Goal: Information Seeking & Learning: Learn about a topic

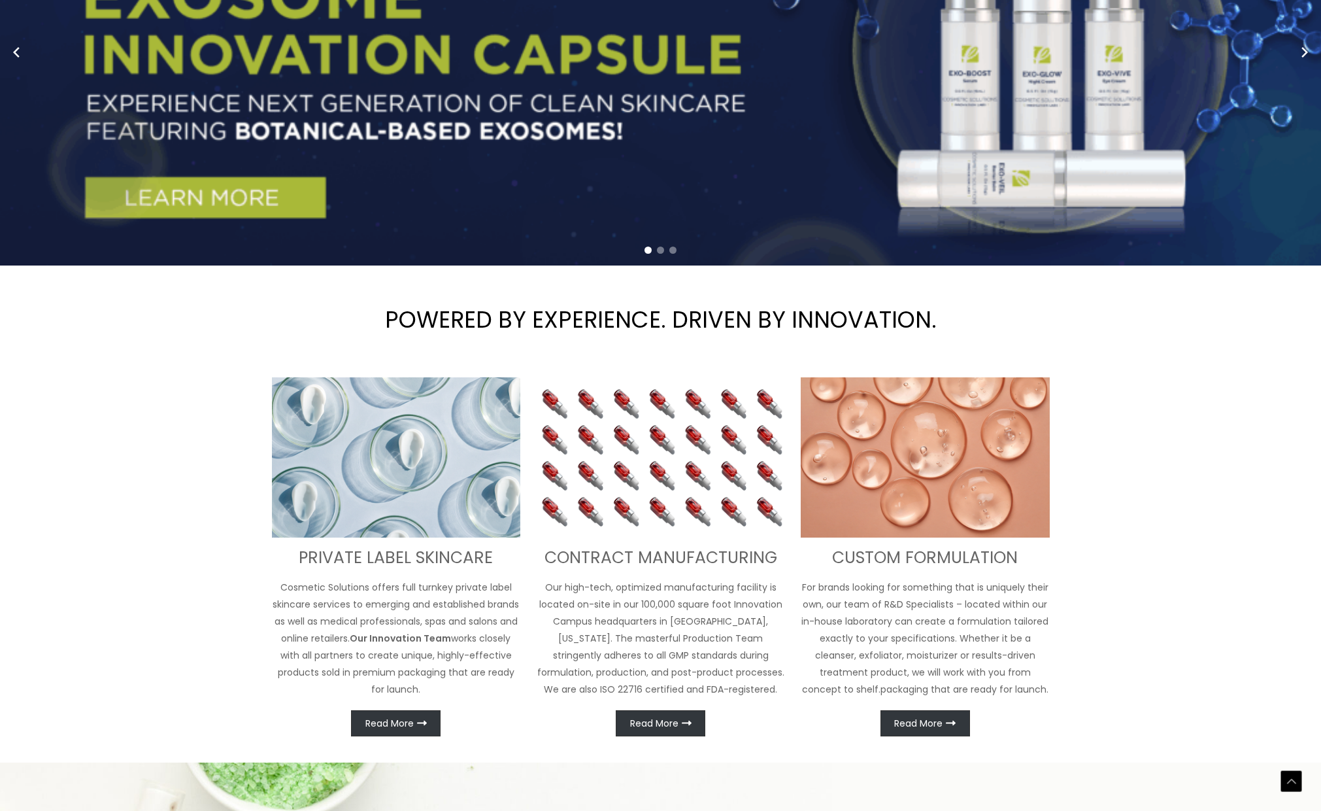
scroll to position [295, 0]
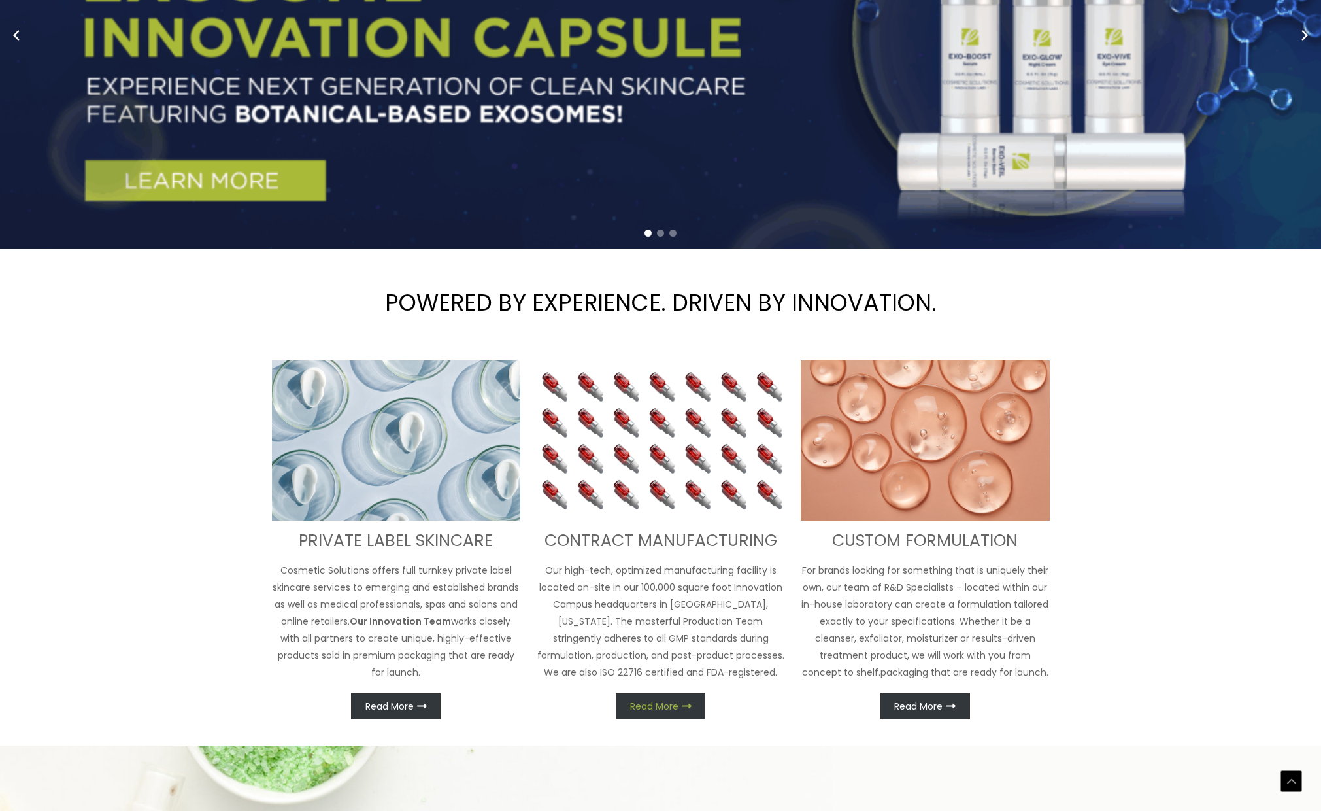
click at [634, 697] on link "Read More" at bounding box center [661, 706] width 90 height 26
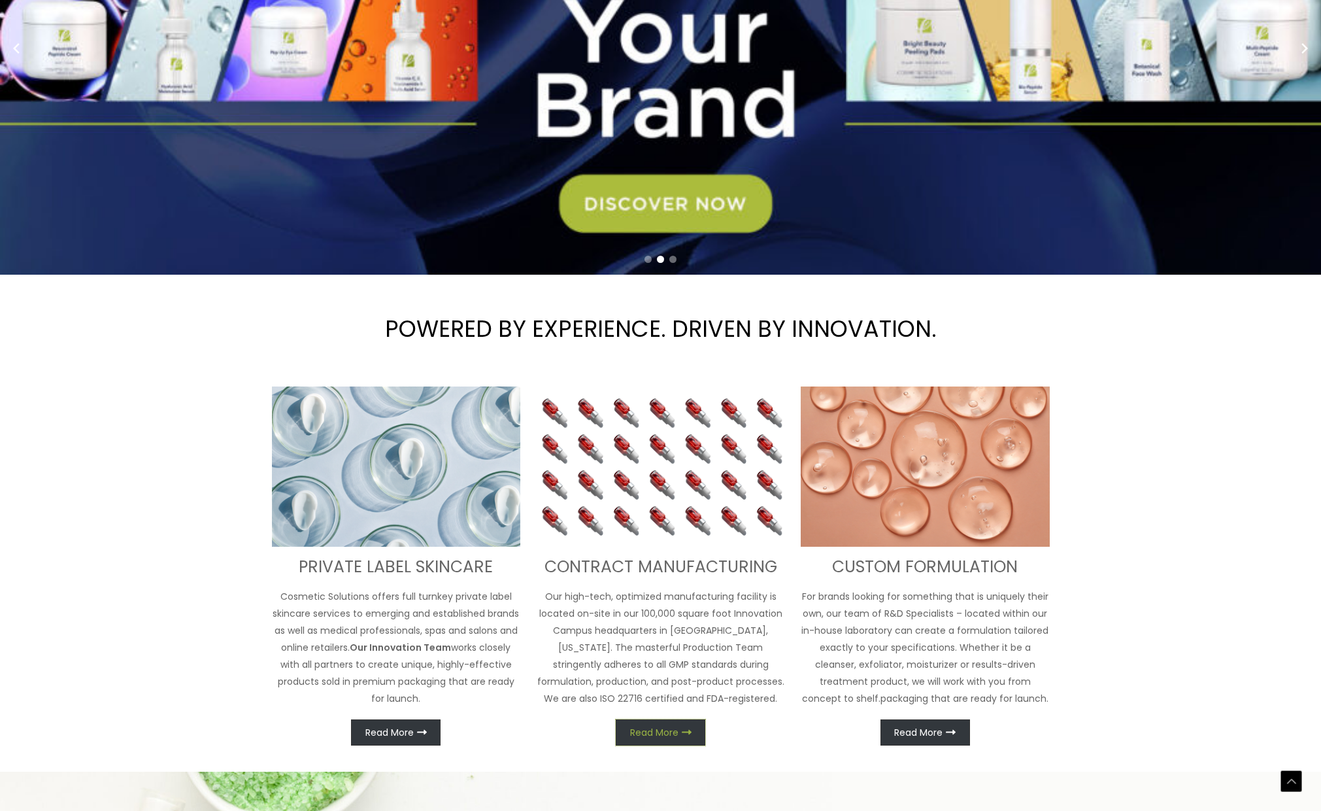
scroll to position [405, 0]
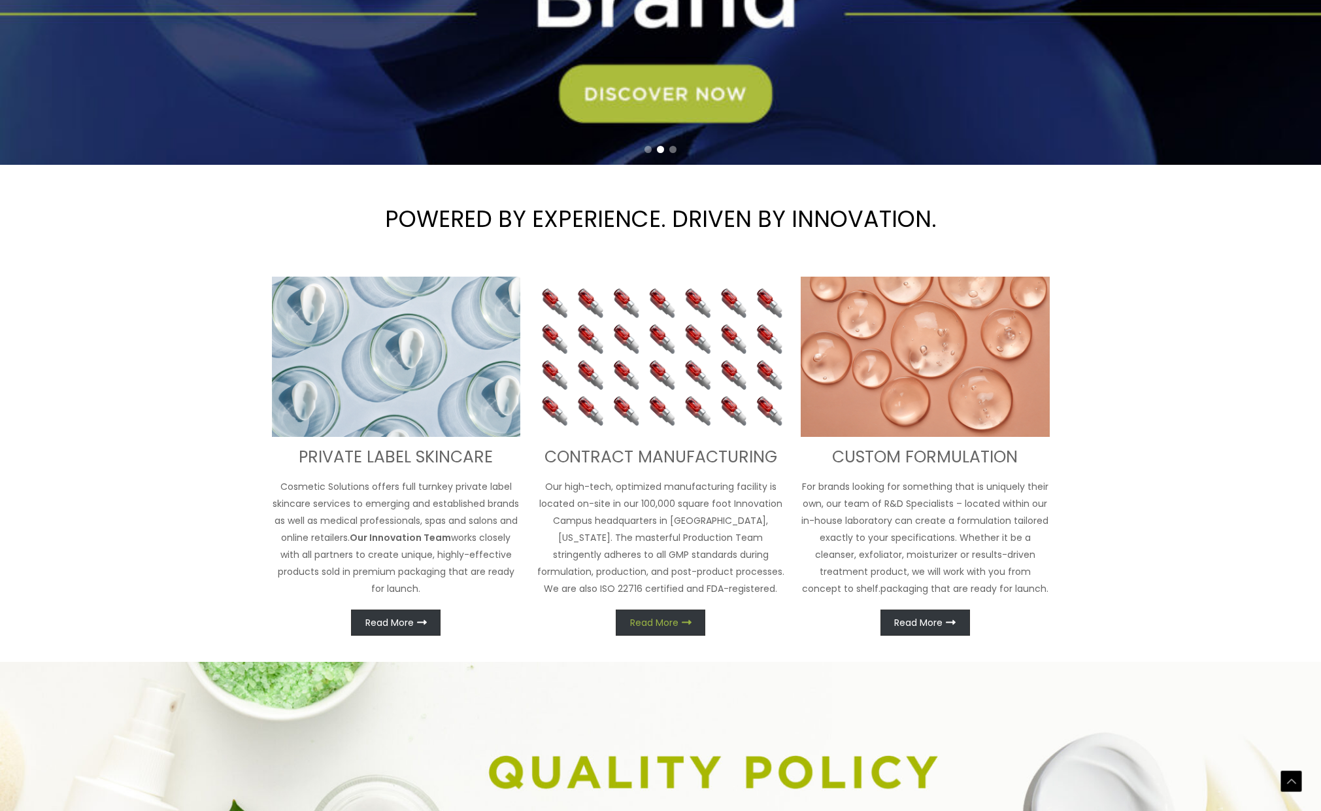
click at [668, 627] on span "Read More" at bounding box center [654, 622] width 48 height 9
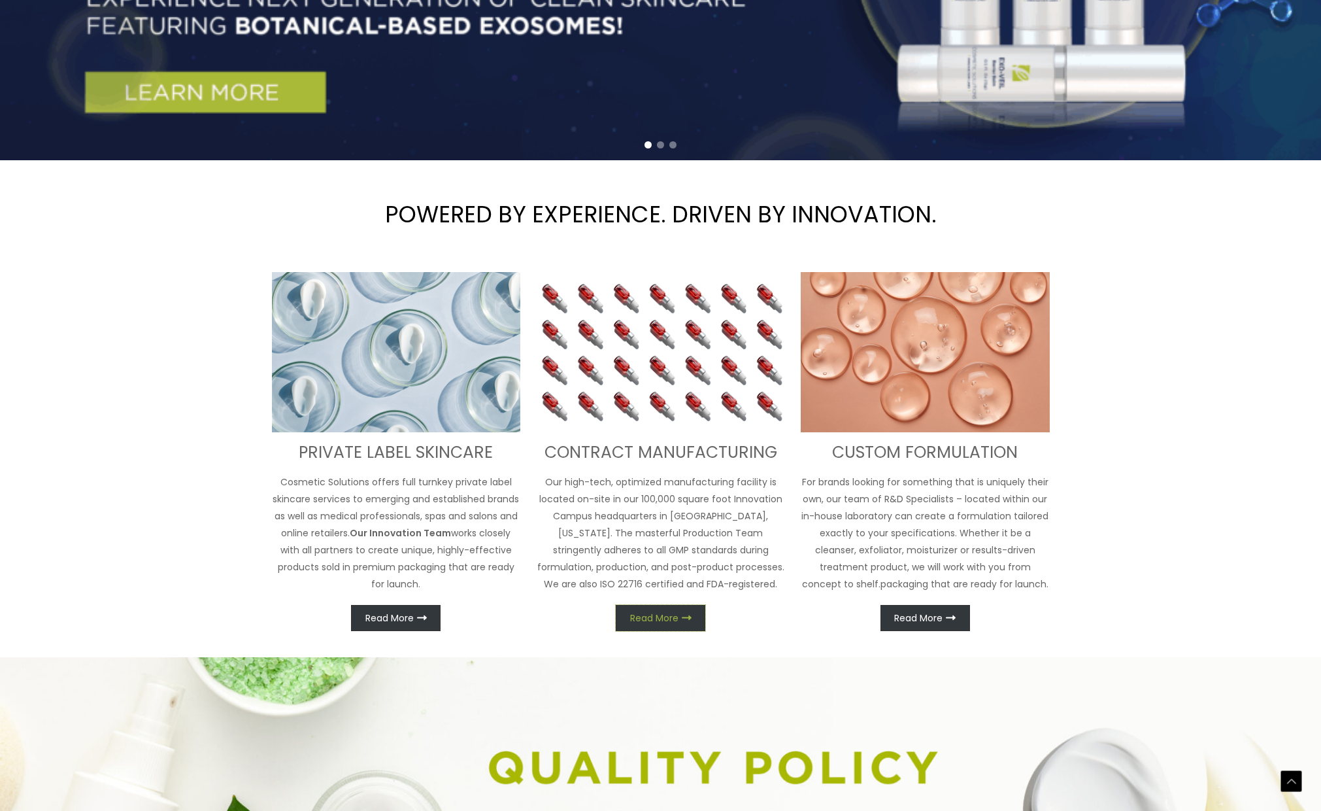
scroll to position [454, 0]
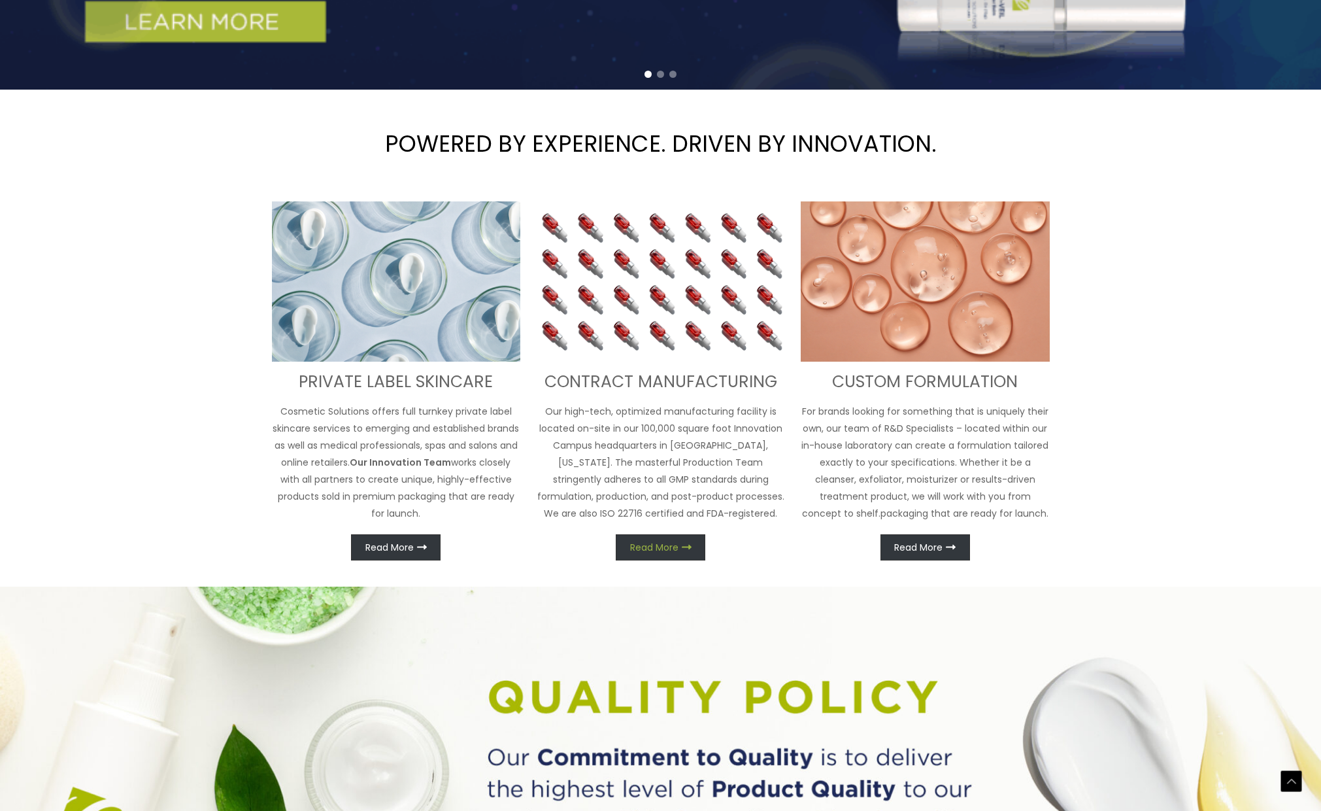
click at [632, 539] on link "Read More" at bounding box center [661, 547] width 90 height 26
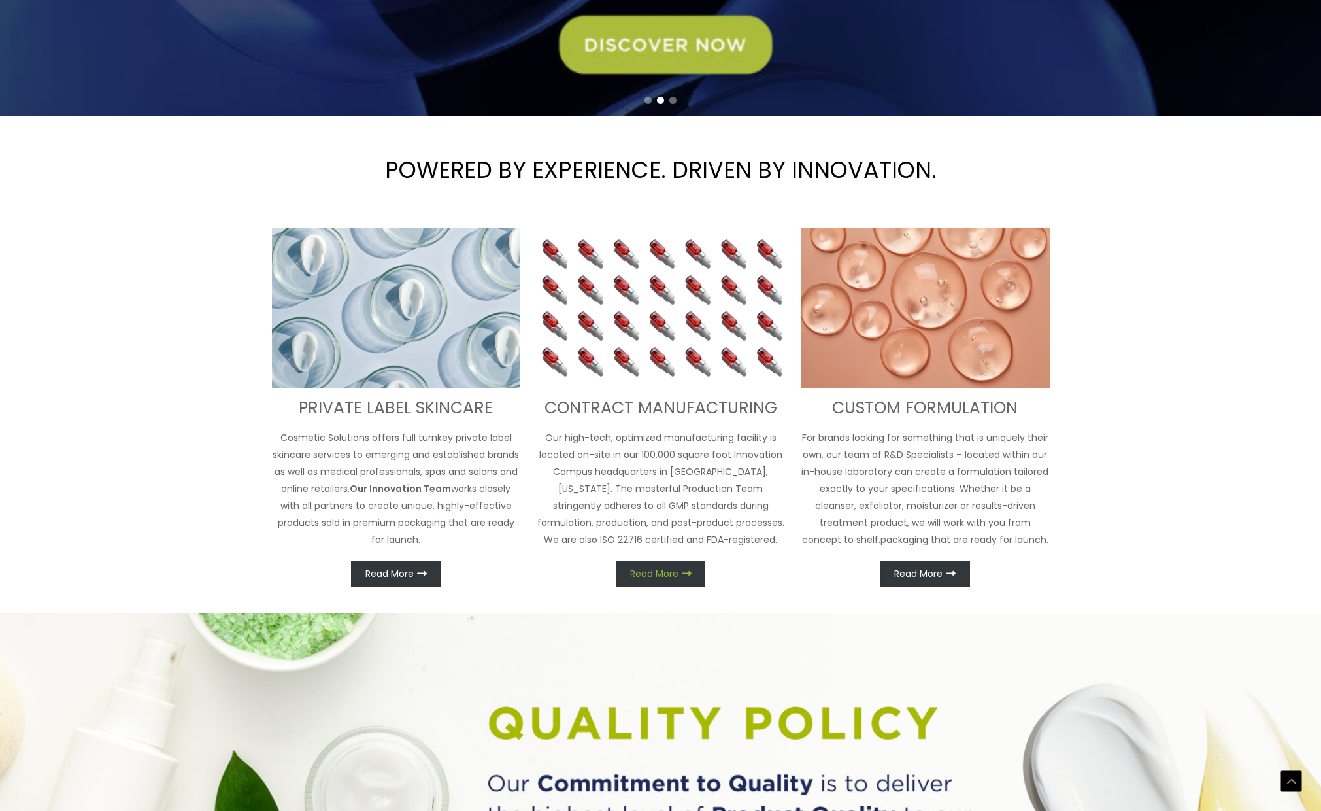
click at [632, 539] on p "Our high-tech, optimized manufacturing facility is located on-site in our 100,0…" at bounding box center [660, 488] width 249 height 119
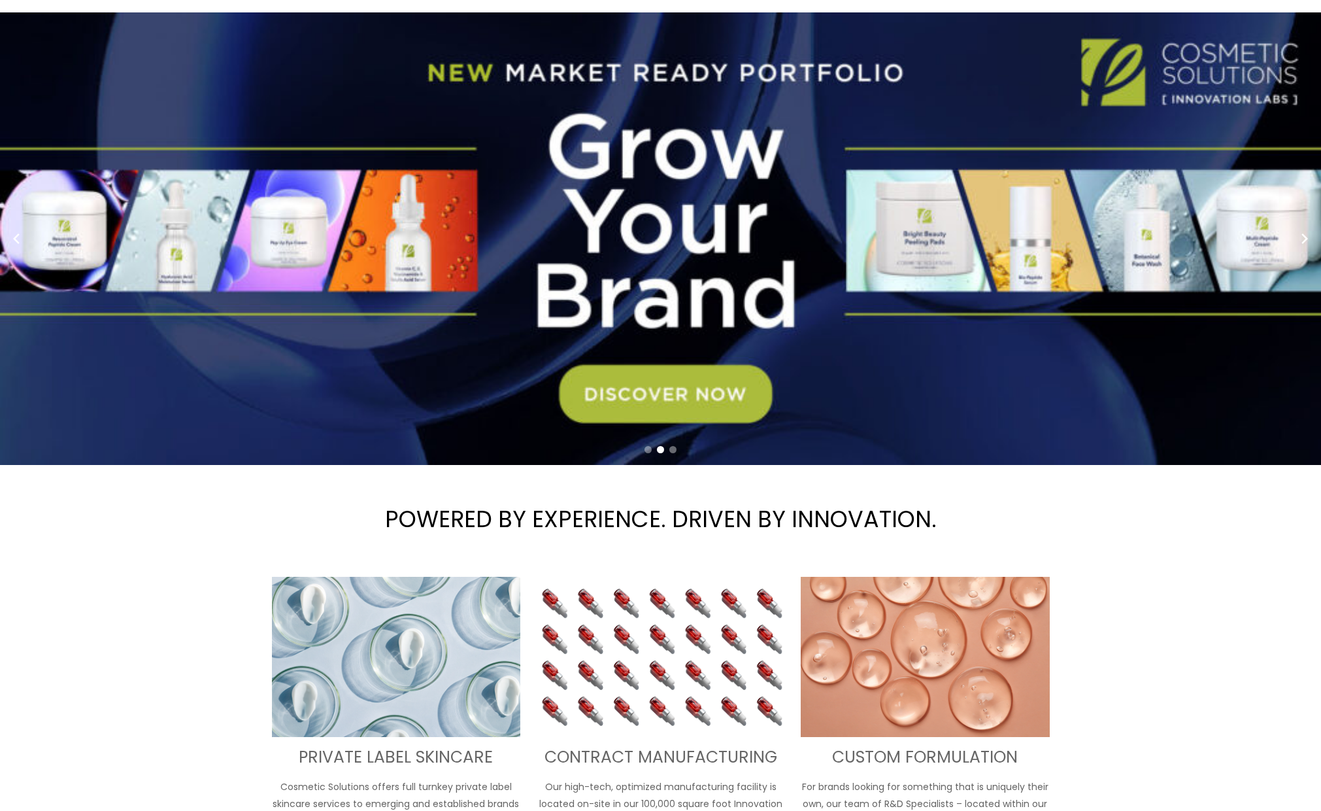
scroll to position [0, 0]
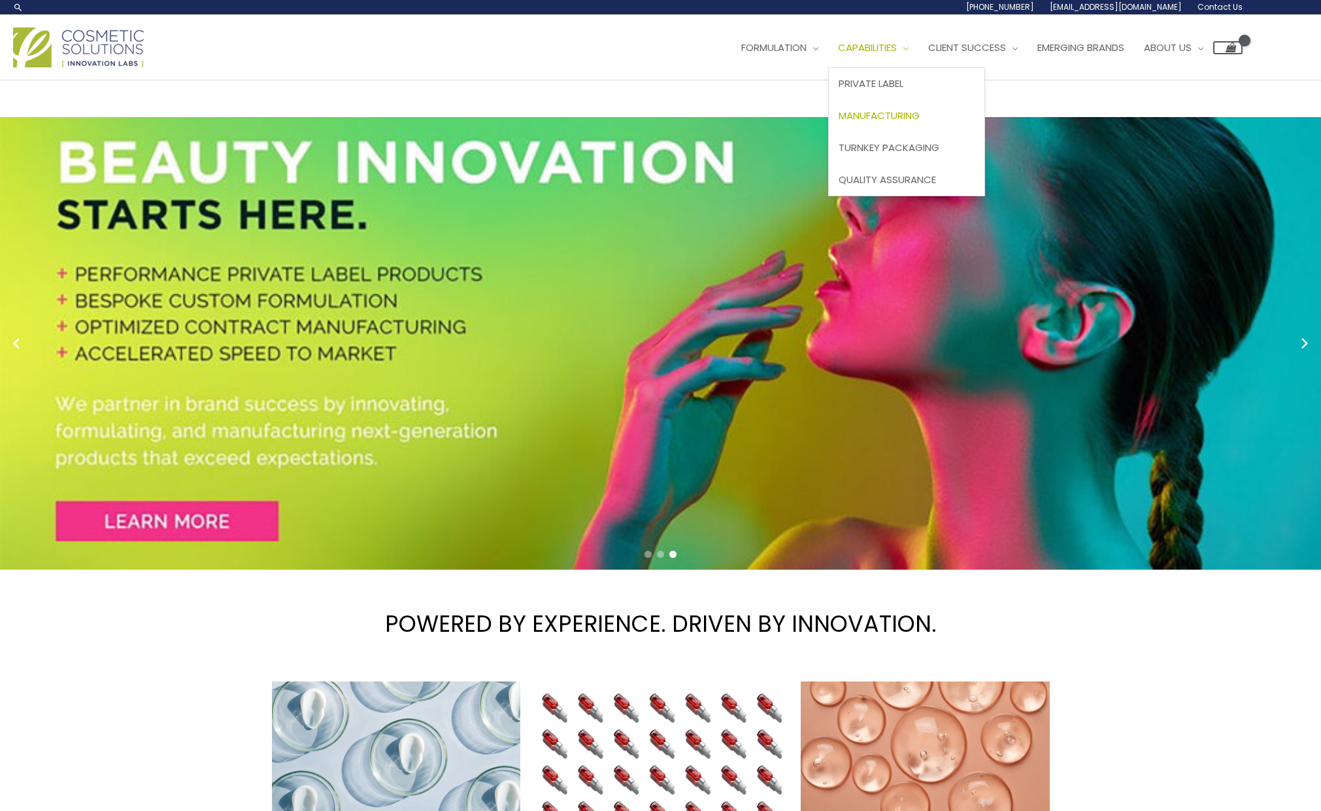
click at [899, 110] on span "Manufacturing" at bounding box center [879, 116] width 81 height 14
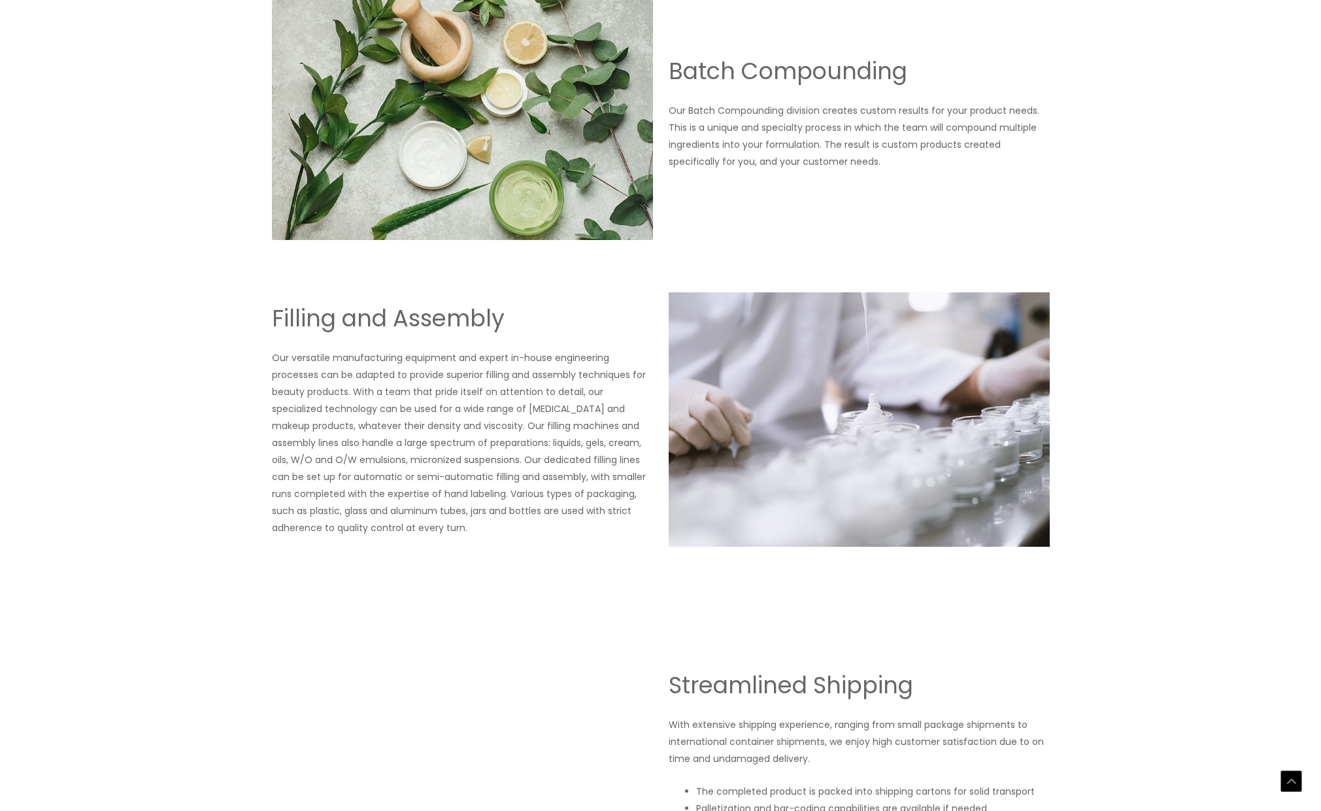
scroll to position [1981, 0]
